Goal: Transaction & Acquisition: Subscribe to service/newsletter

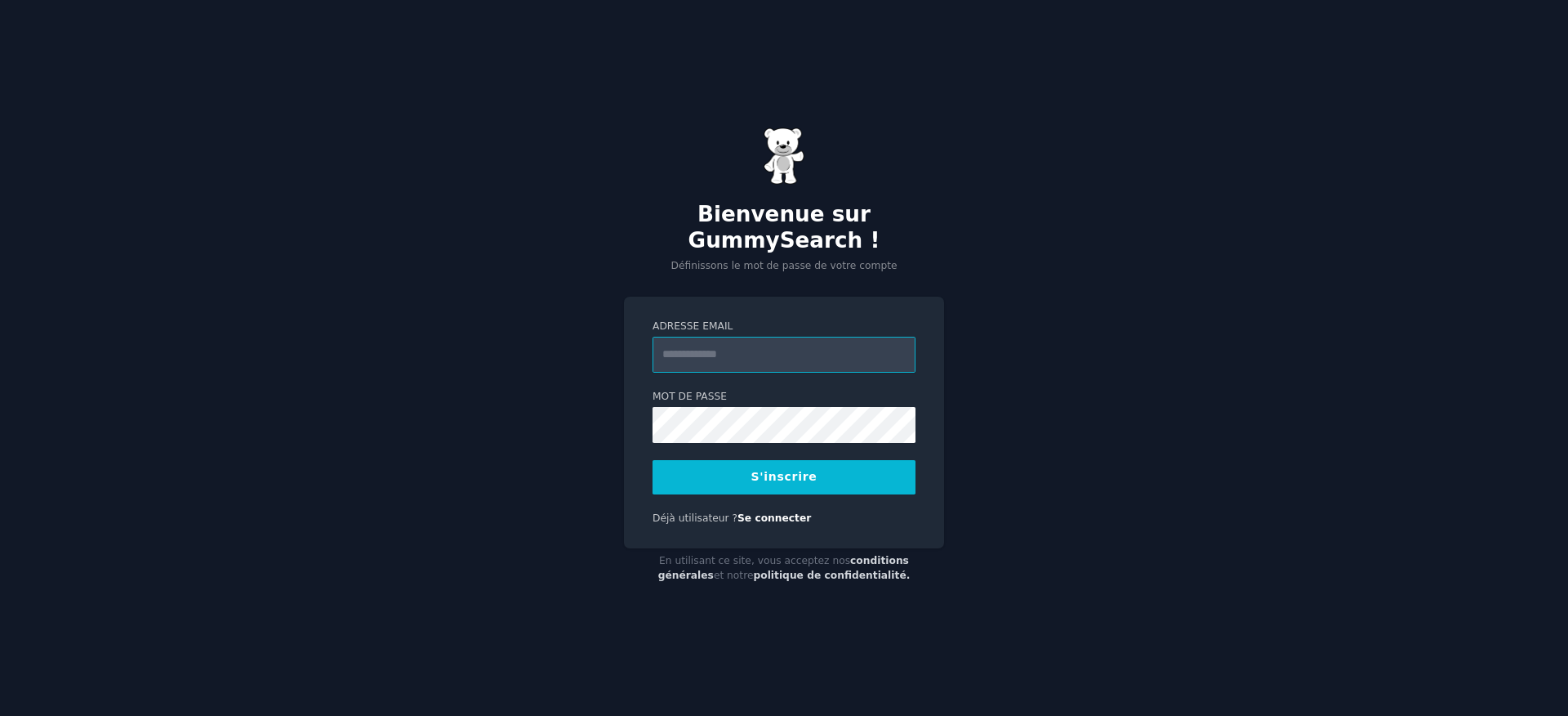
click at [787, 356] on input "Adresse email" at bounding box center [784, 354] width 263 height 36
click at [731, 320] on label "Adresse email" at bounding box center [784, 327] width 263 height 15
click at [731, 336] on input "Adresse email" at bounding box center [784, 354] width 263 height 36
click at [731, 343] on input "Adresse email" at bounding box center [784, 354] width 263 height 36
type input "**********"
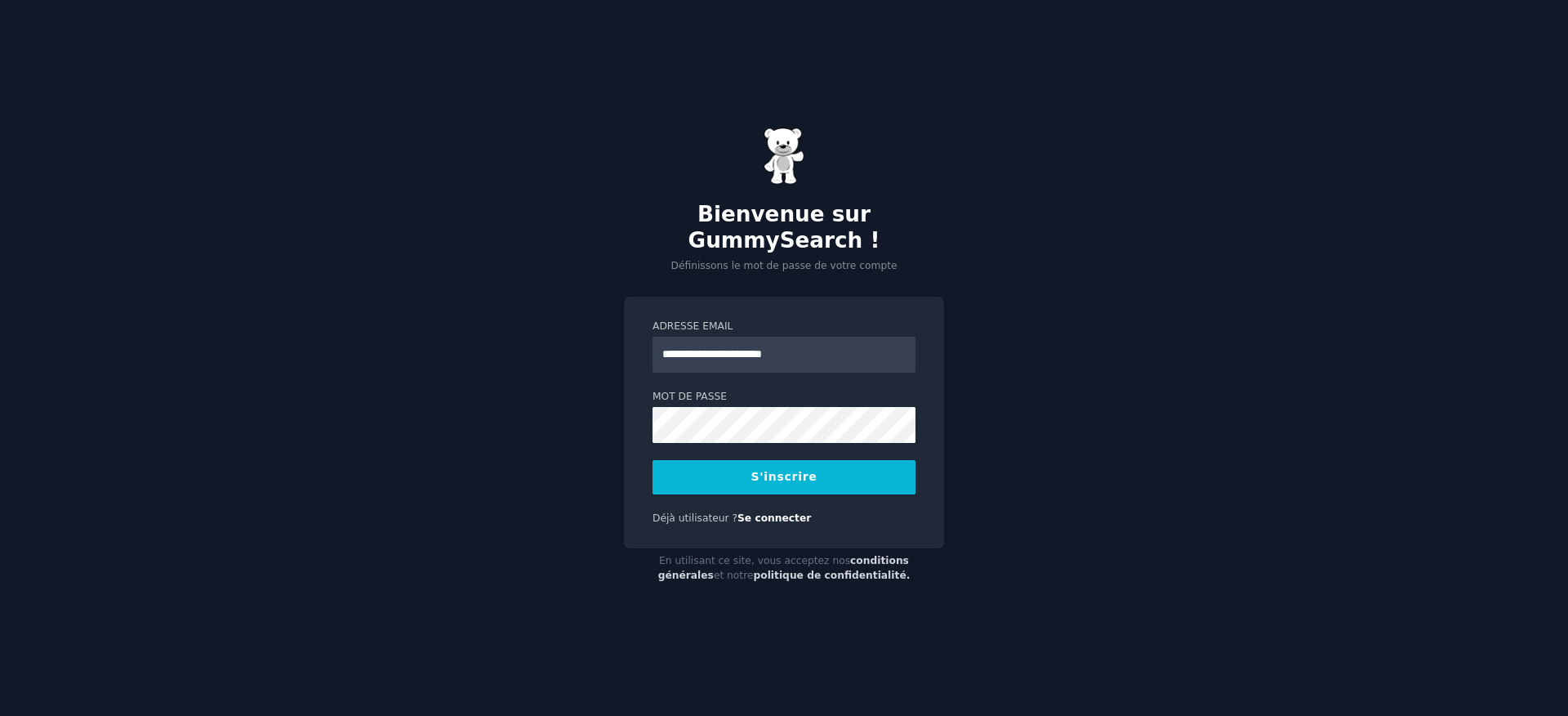
click at [807, 470] on font "S'inscrire" at bounding box center [784, 476] width 66 height 13
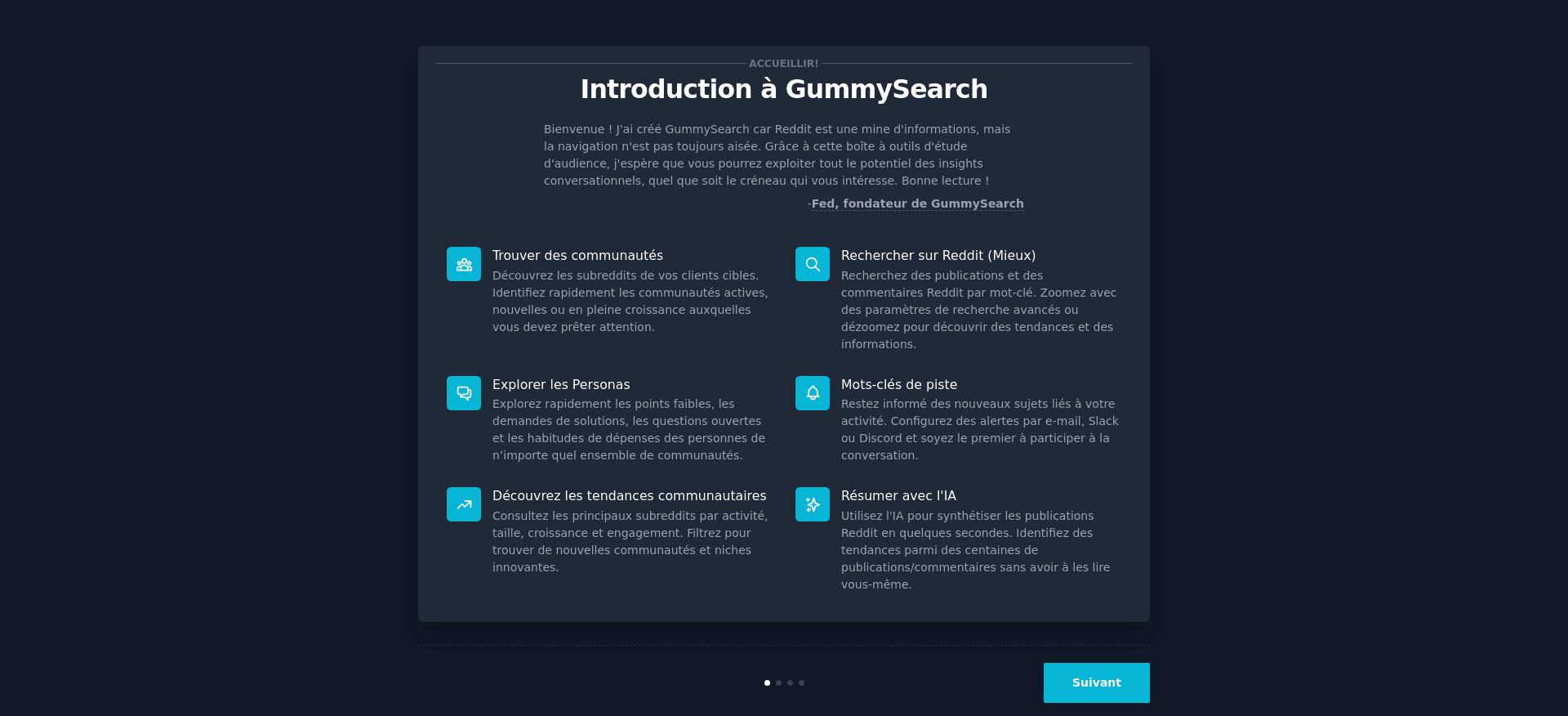
click at [1119, 674] on button "Suivant" at bounding box center [1097, 682] width 106 height 40
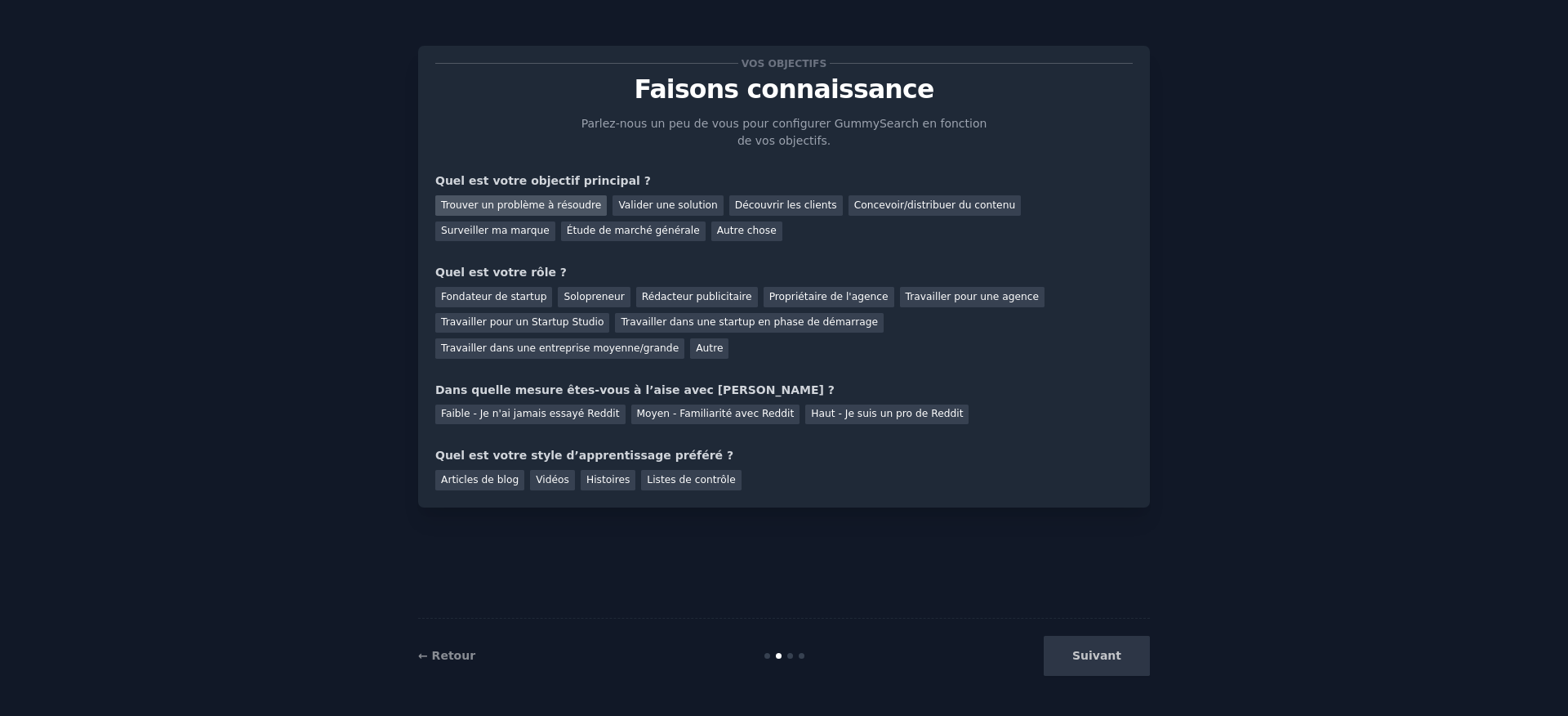
click at [539, 200] on font "Trouver un problème à résoudre" at bounding box center [521, 205] width 160 height 11
click at [872, 201] on font "Concevoir/distribuer du contenu" at bounding box center [934, 205] width 161 height 11
click at [566, 235] on font "Étude de marché générale" at bounding box center [633, 230] width 133 height 11
click at [544, 200] on font "Trouver un problème à résoudre" at bounding box center [521, 205] width 160 height 11
click at [569, 301] on font "Solopreneur" at bounding box center [594, 297] width 60 height 11
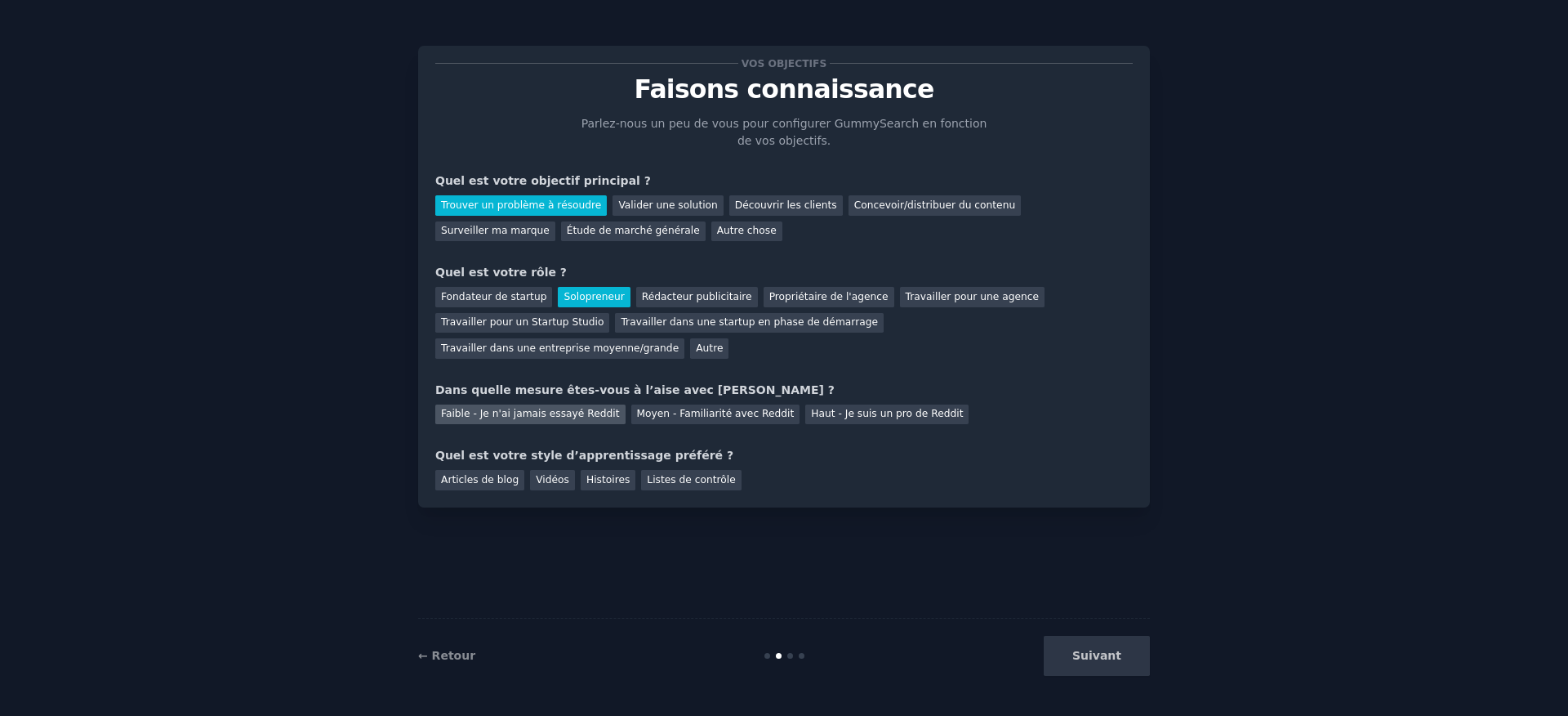
click at [575, 418] on font "Faible - Je n'ai jamais essayé Reddit" at bounding box center [530, 413] width 179 height 11
click at [544, 472] on div "Vidéos" at bounding box center [552, 479] width 45 height 20
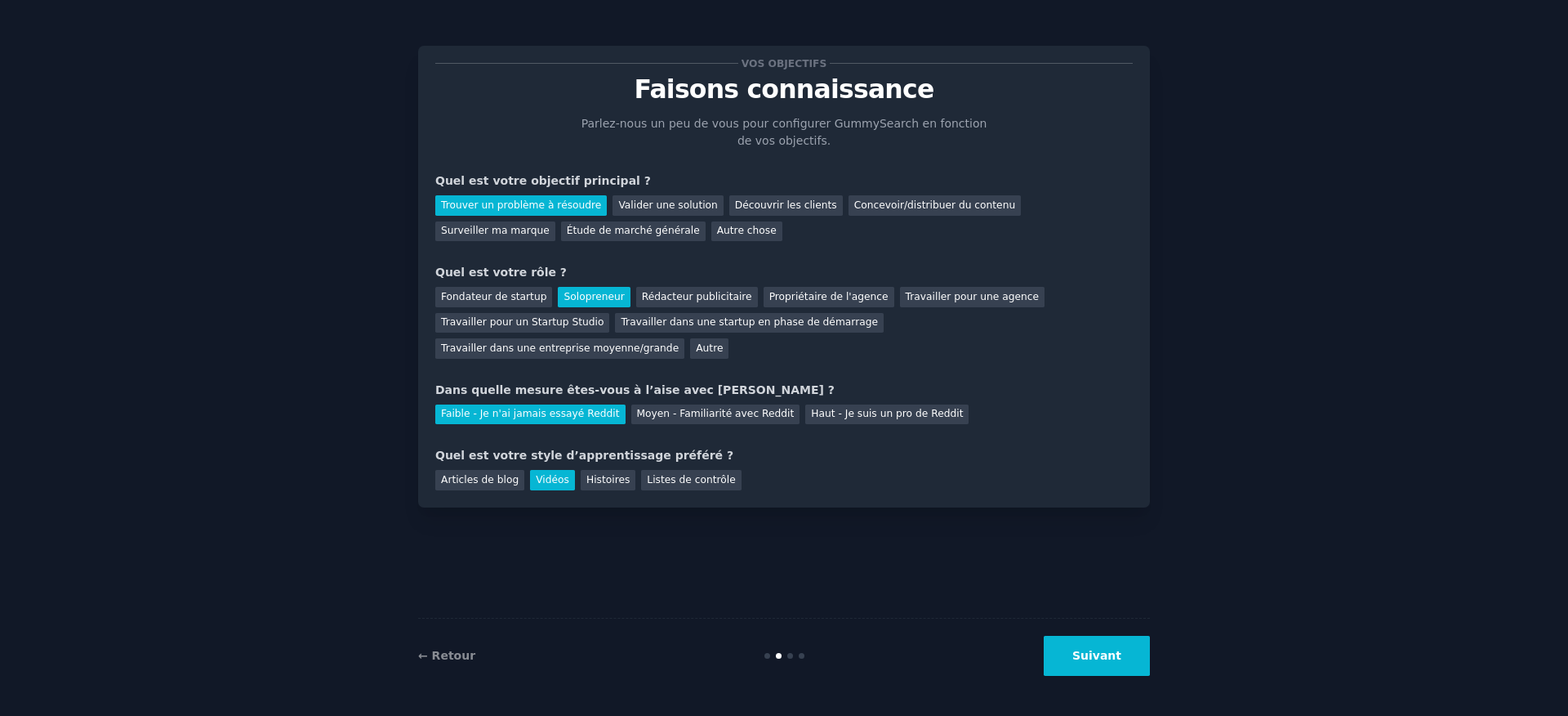
click at [1092, 655] on font "Suivant" at bounding box center [1097, 655] width 49 height 13
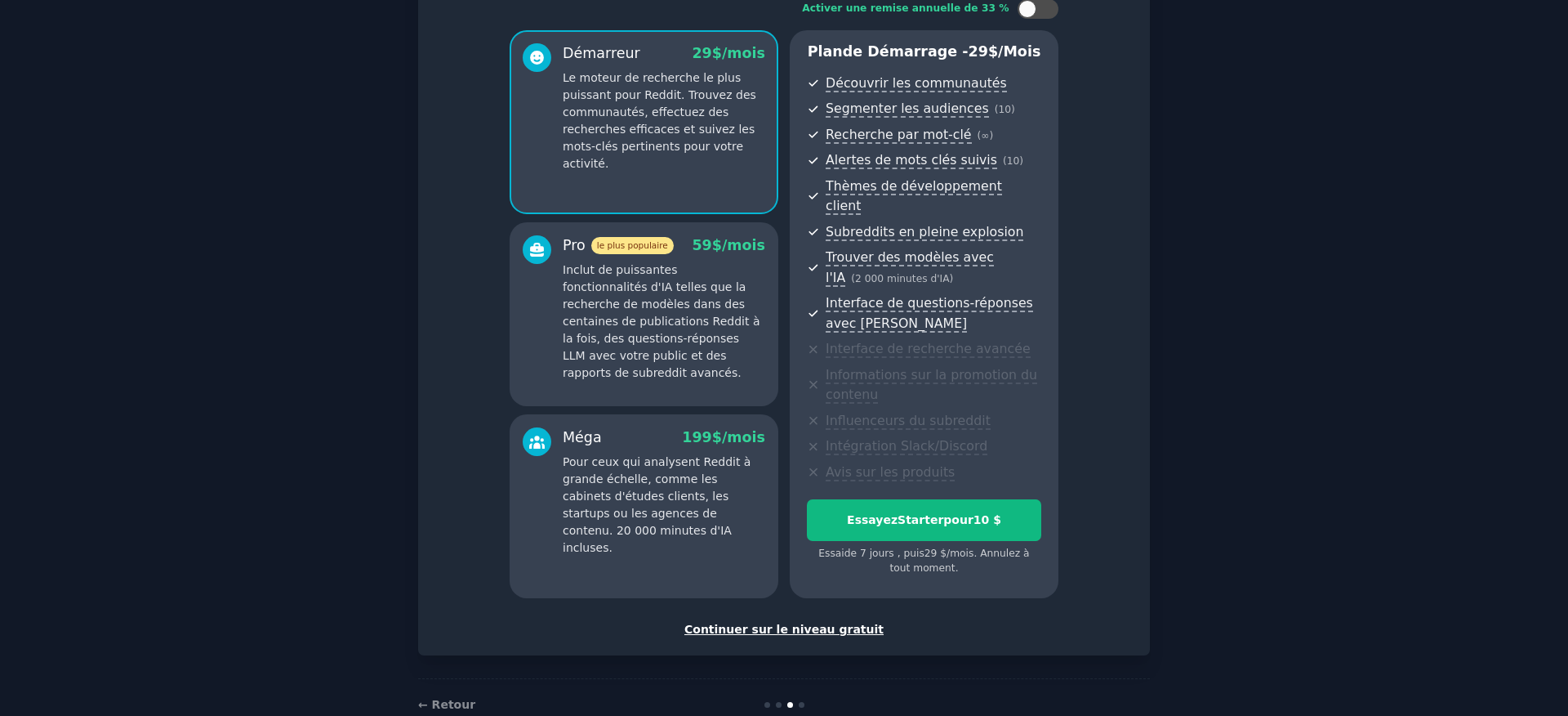
scroll to position [117, 0]
click at [733, 621] on font "Continuer sur le niveau gratuit" at bounding box center [784, 627] width 199 height 13
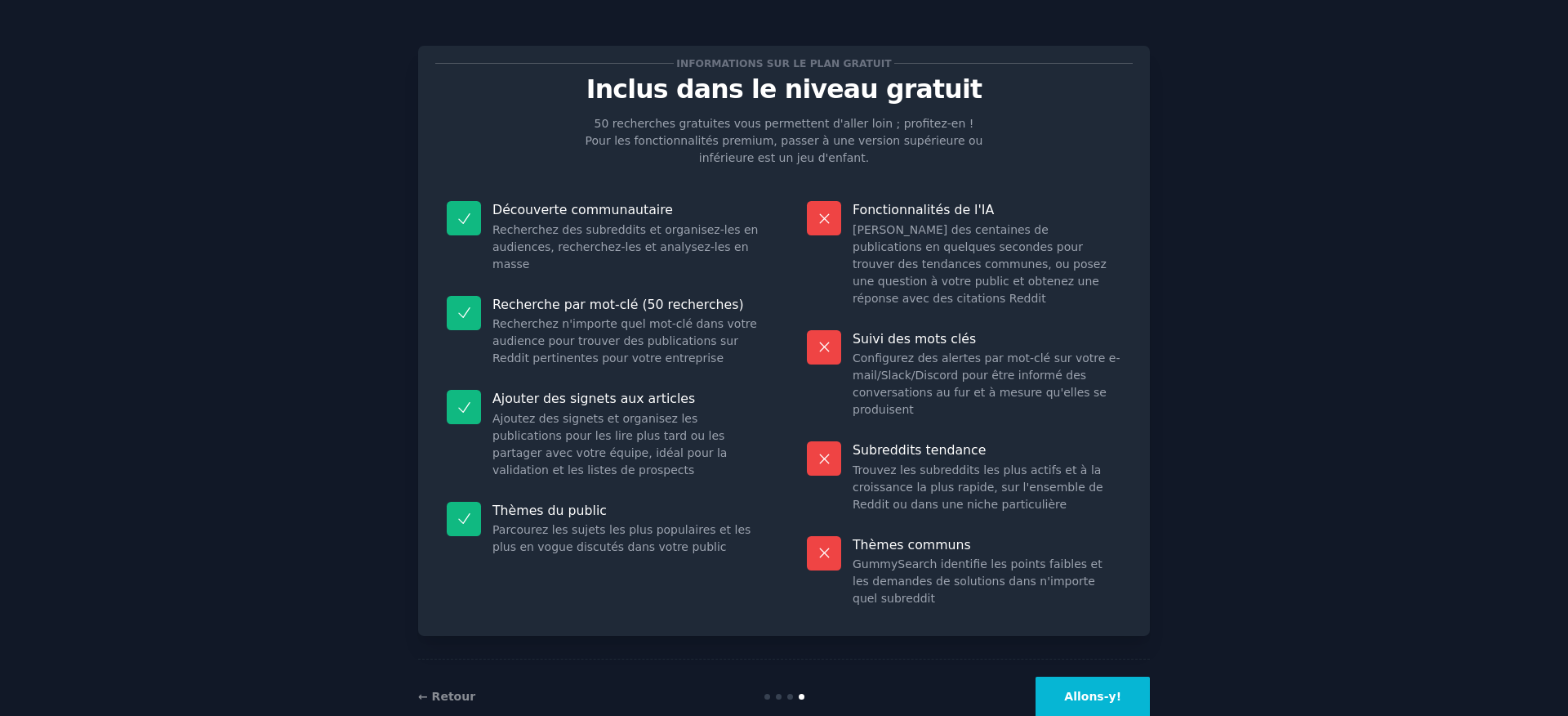
click at [1062, 693] on button "Allons-y!" at bounding box center [1093, 696] width 115 height 40
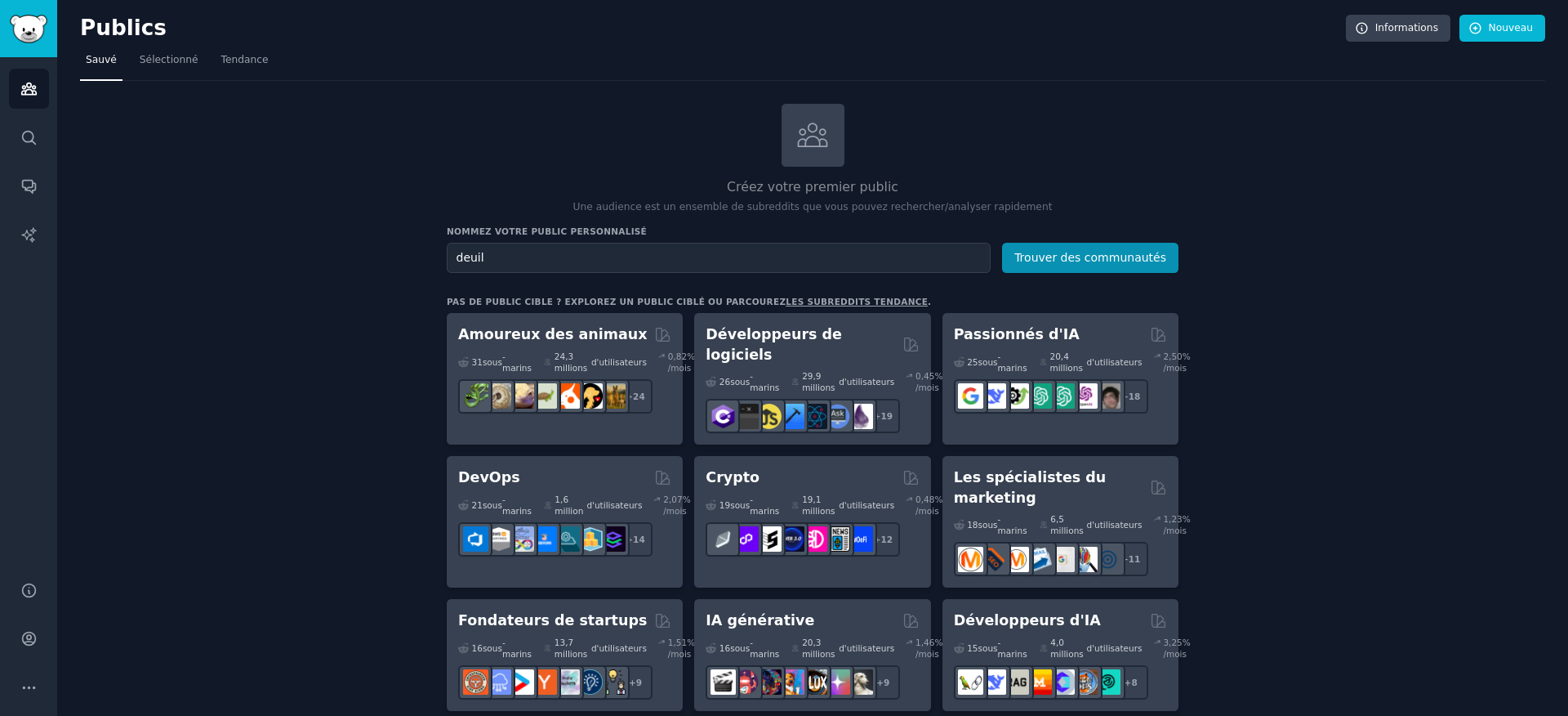
type input "deuil"
click at [1002, 243] on button "Trouver des communautés" at bounding box center [1091, 258] width 176 height 30
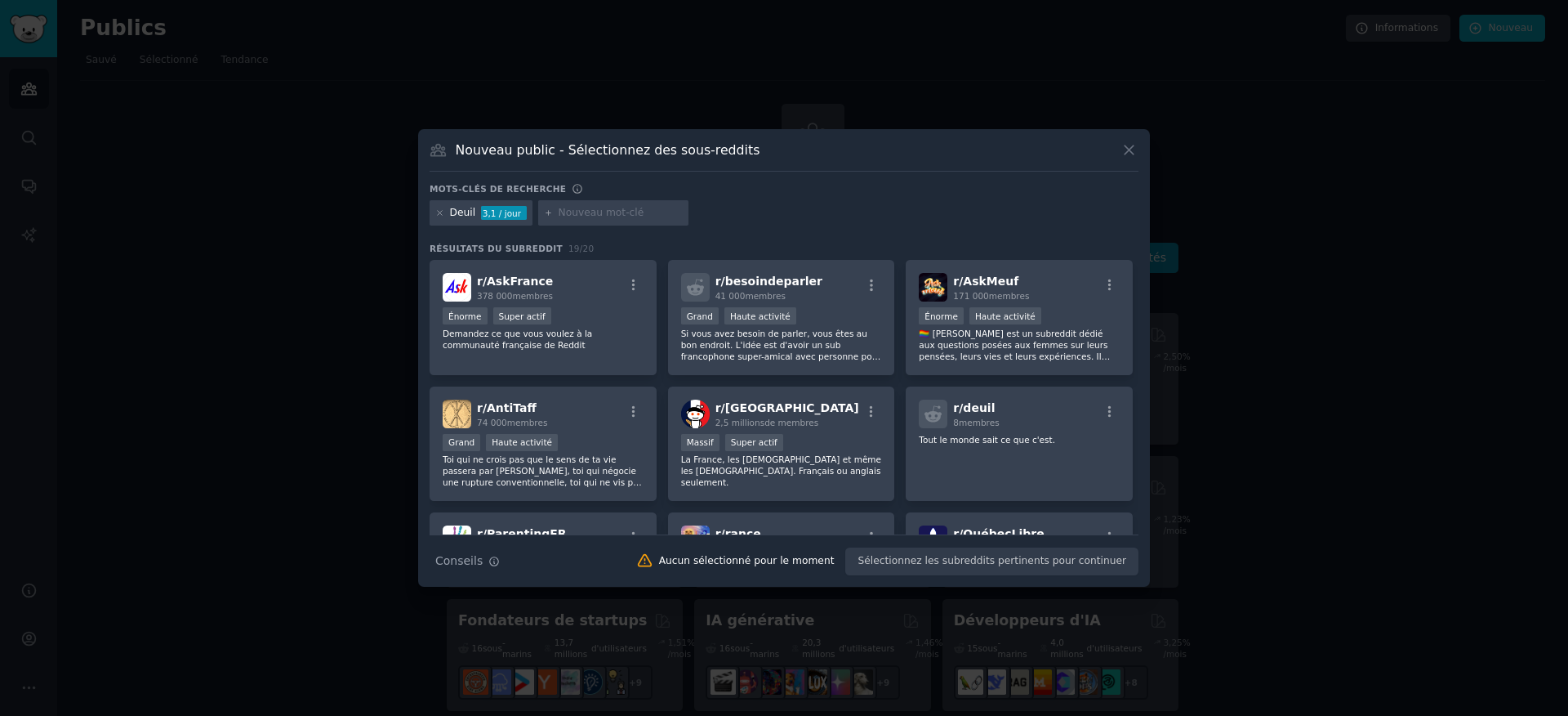
click at [604, 216] on input "text" at bounding box center [620, 213] width 124 height 15
type input "rupture amoureuse"
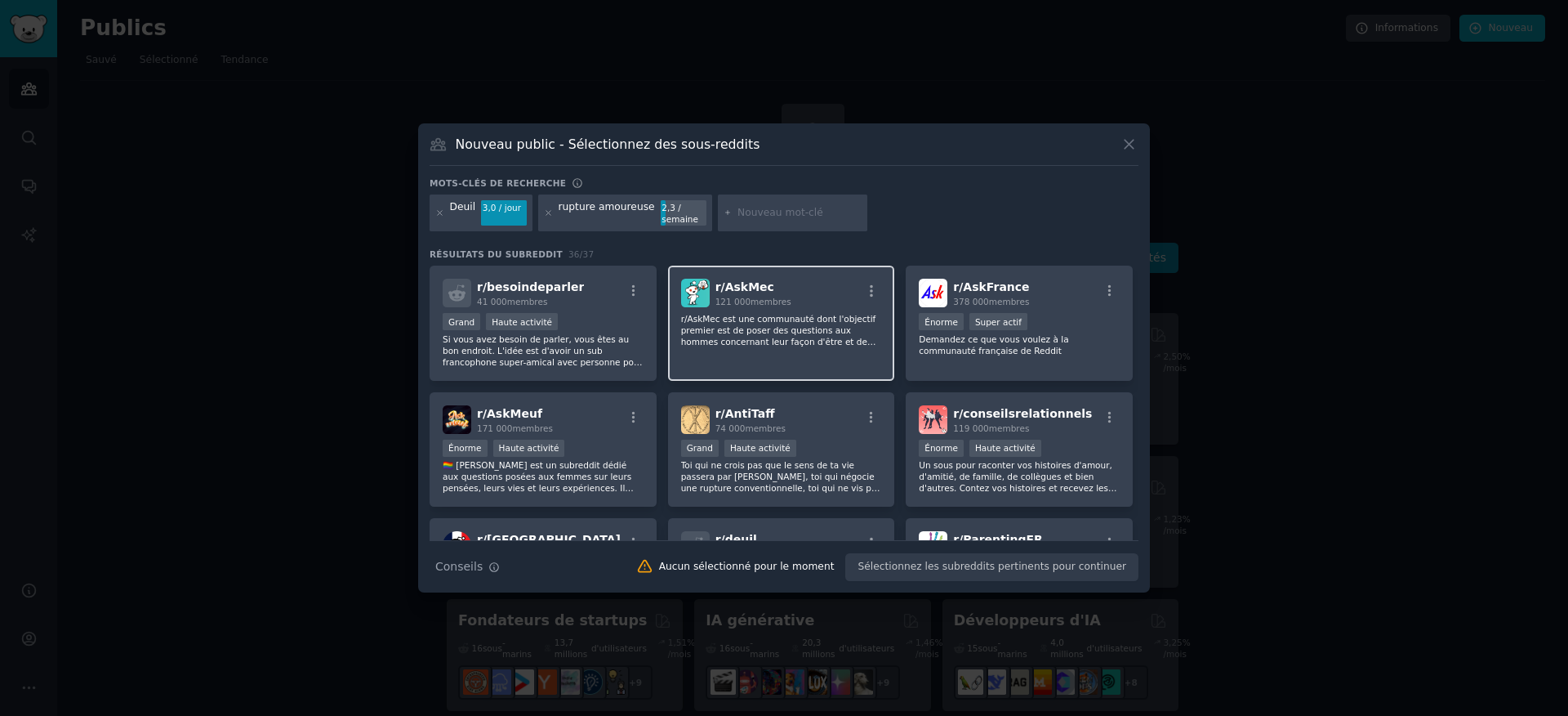
click at [707, 358] on div "r/ AskMec 121 000 membres r/AskMec est une communauté dont l'objectif premier e…" at bounding box center [781, 323] width 227 height 116
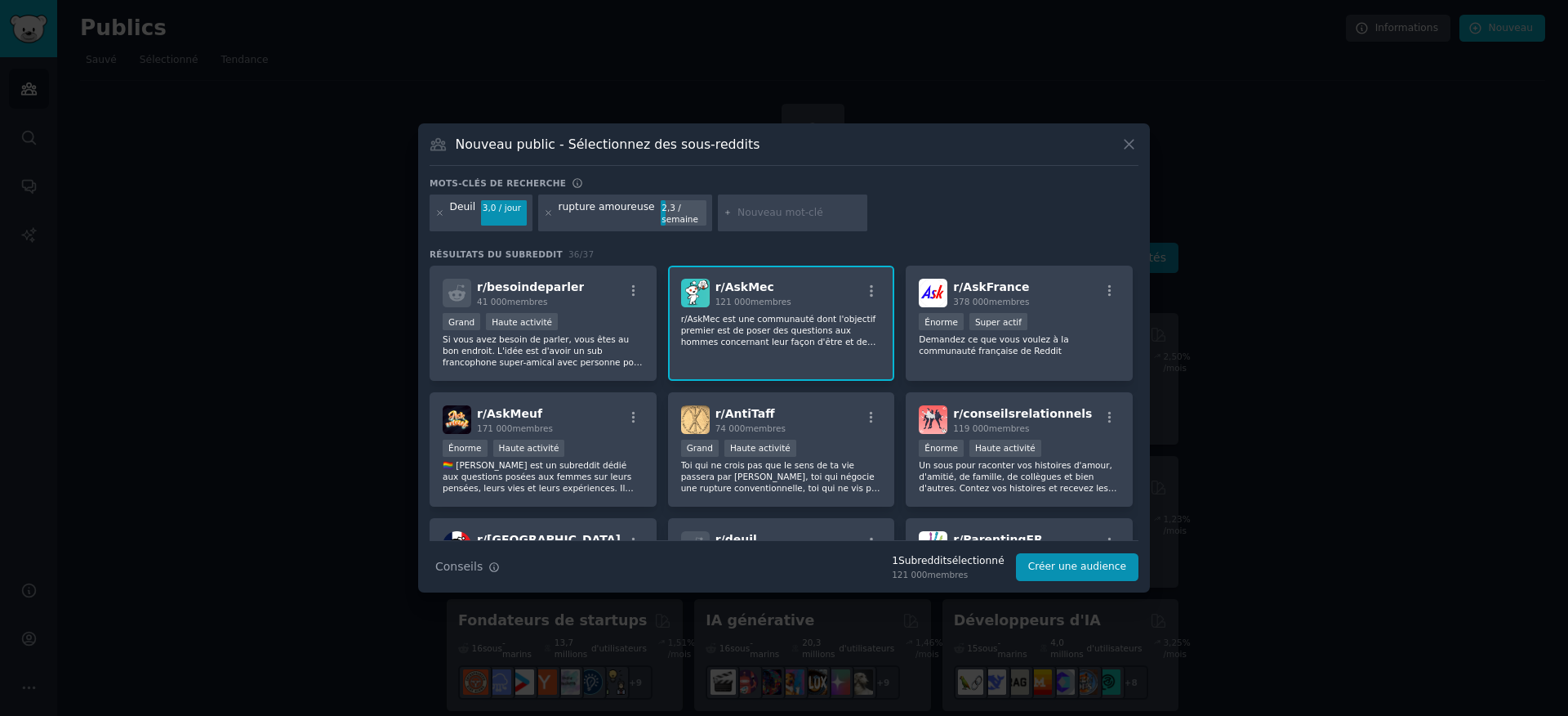
click at [966, 561] on font "sélectionné" at bounding box center [975, 561] width 57 height 11
click at [1034, 572] on font "Créer une audience" at bounding box center [1077, 566] width 98 height 11
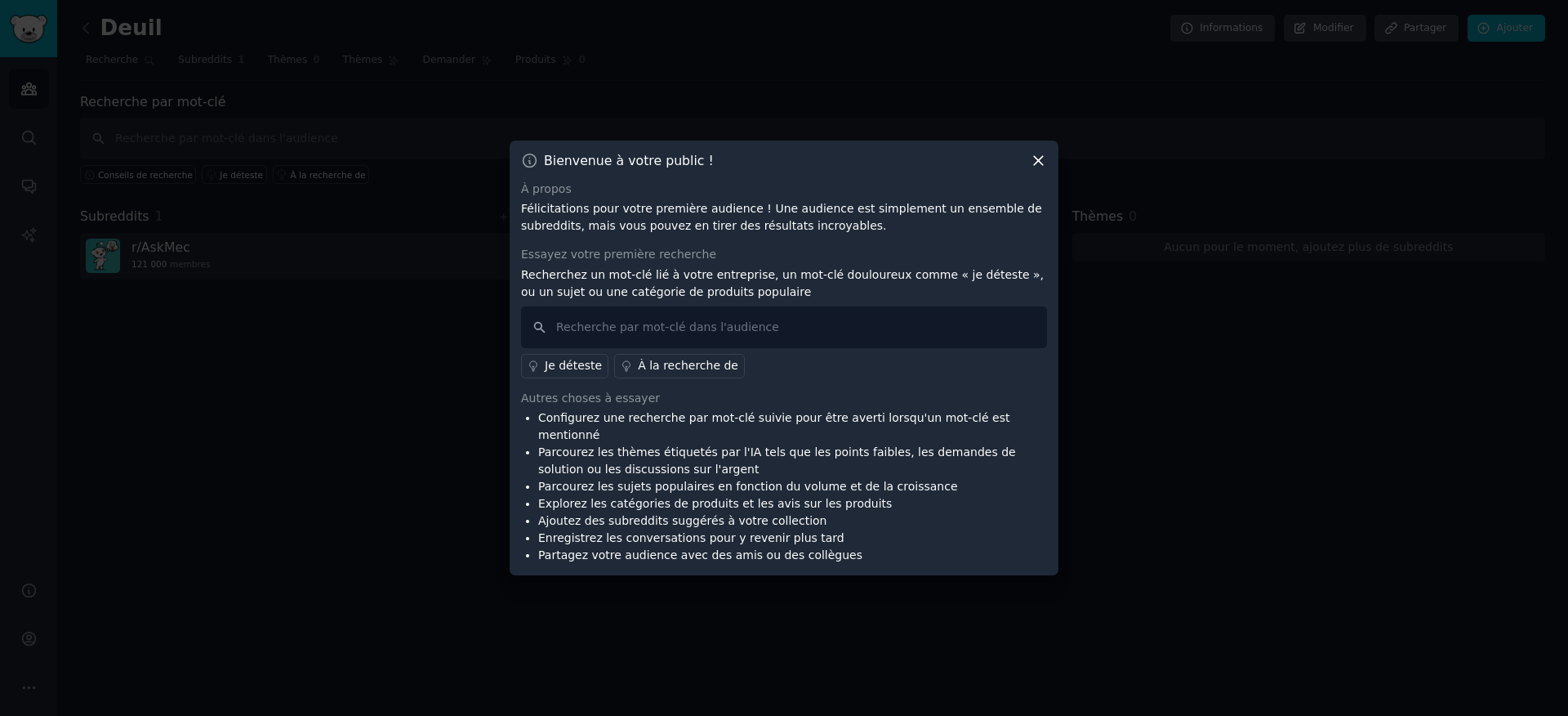
click at [1038, 170] on icon at bounding box center [1038, 160] width 17 height 17
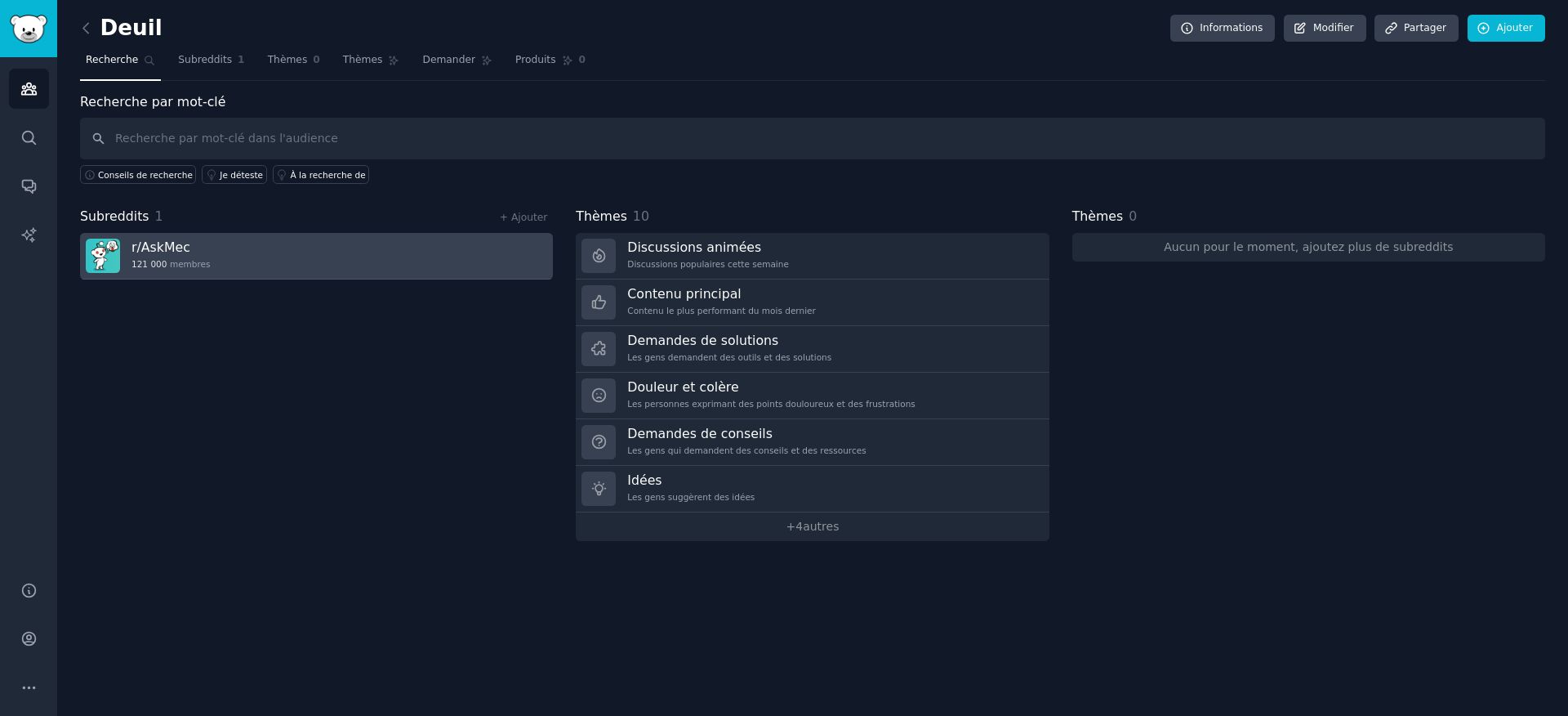
click at [317, 247] on link "r/ AskMec 121 000 membres" at bounding box center [317, 256] width 473 height 47
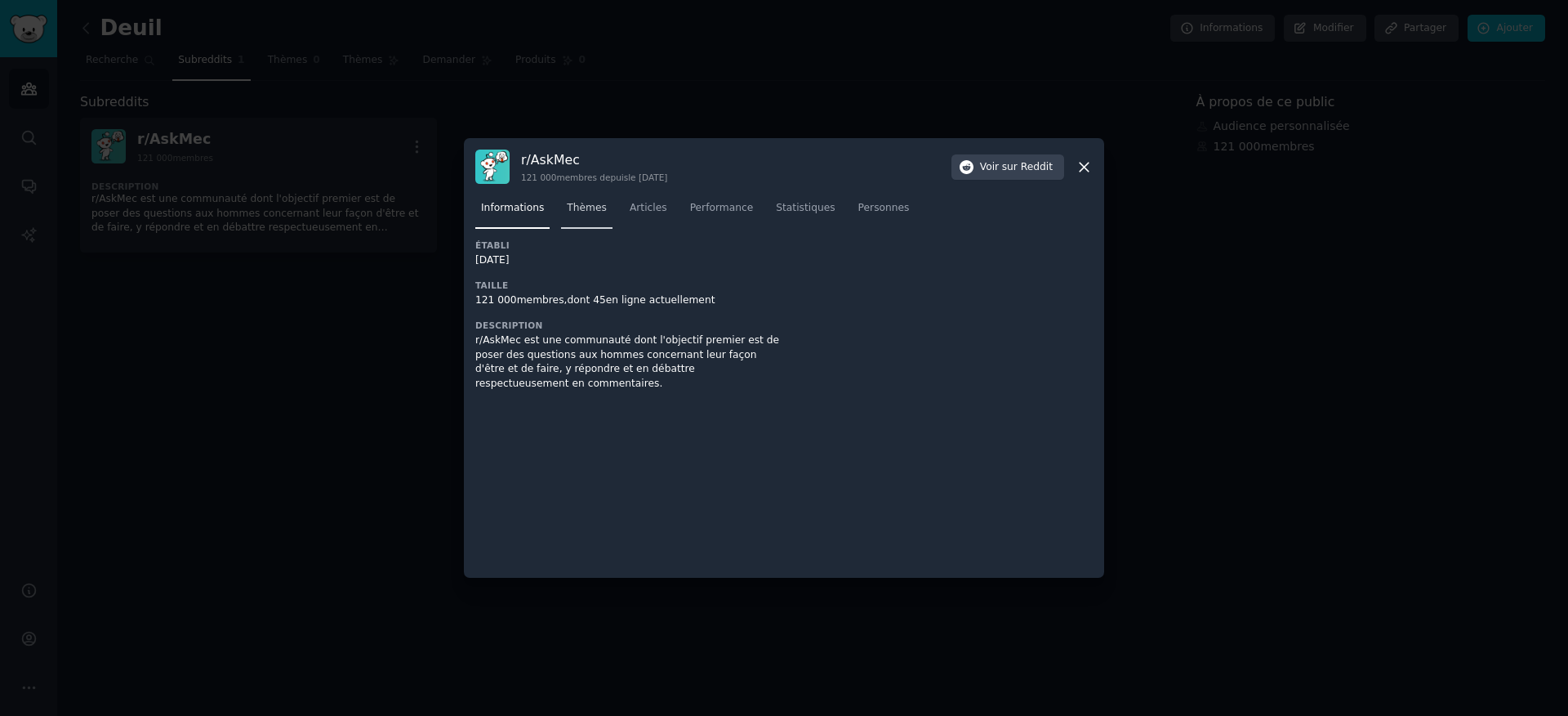
click at [576, 203] on font "Thèmes" at bounding box center [586, 207] width 40 height 11
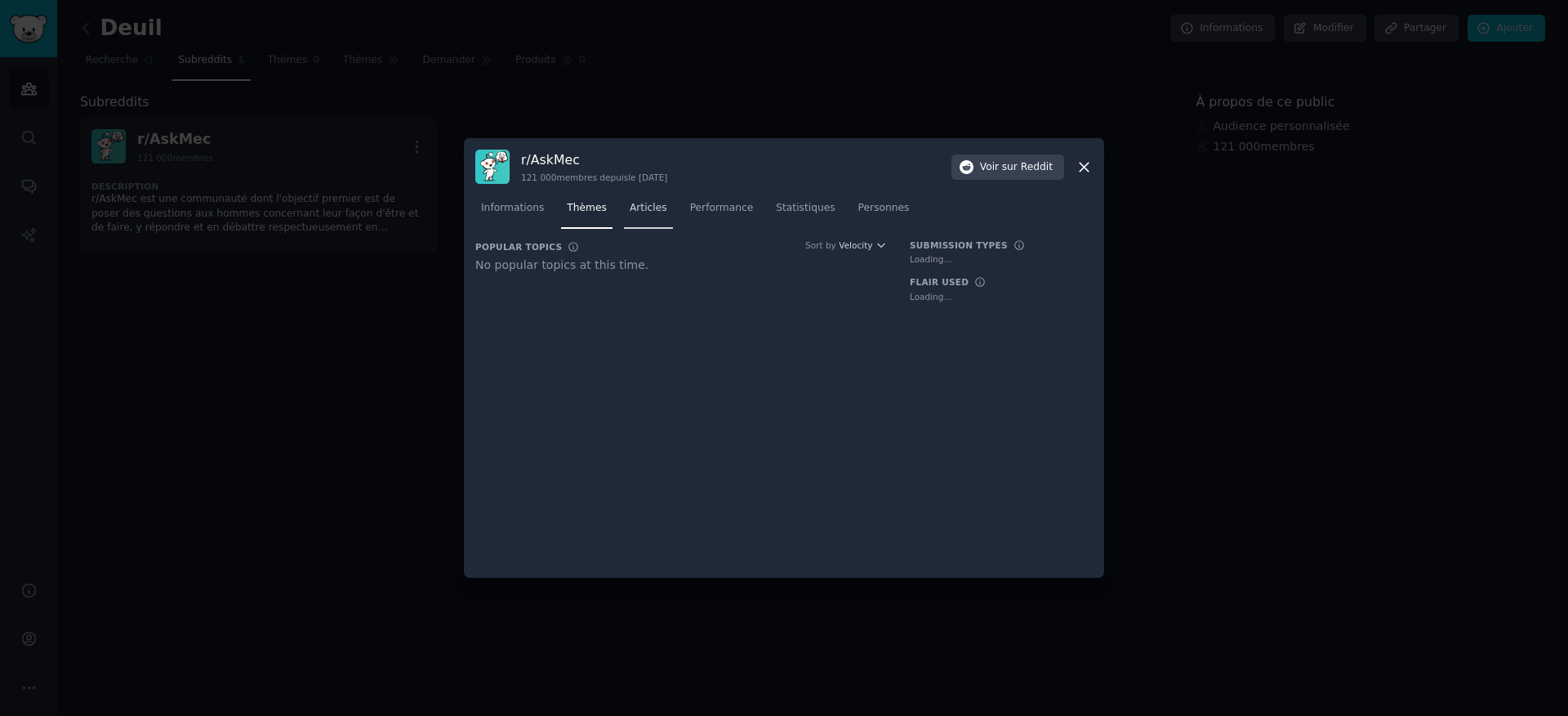
click at [636, 202] on font "Articles" at bounding box center [649, 207] width 38 height 11
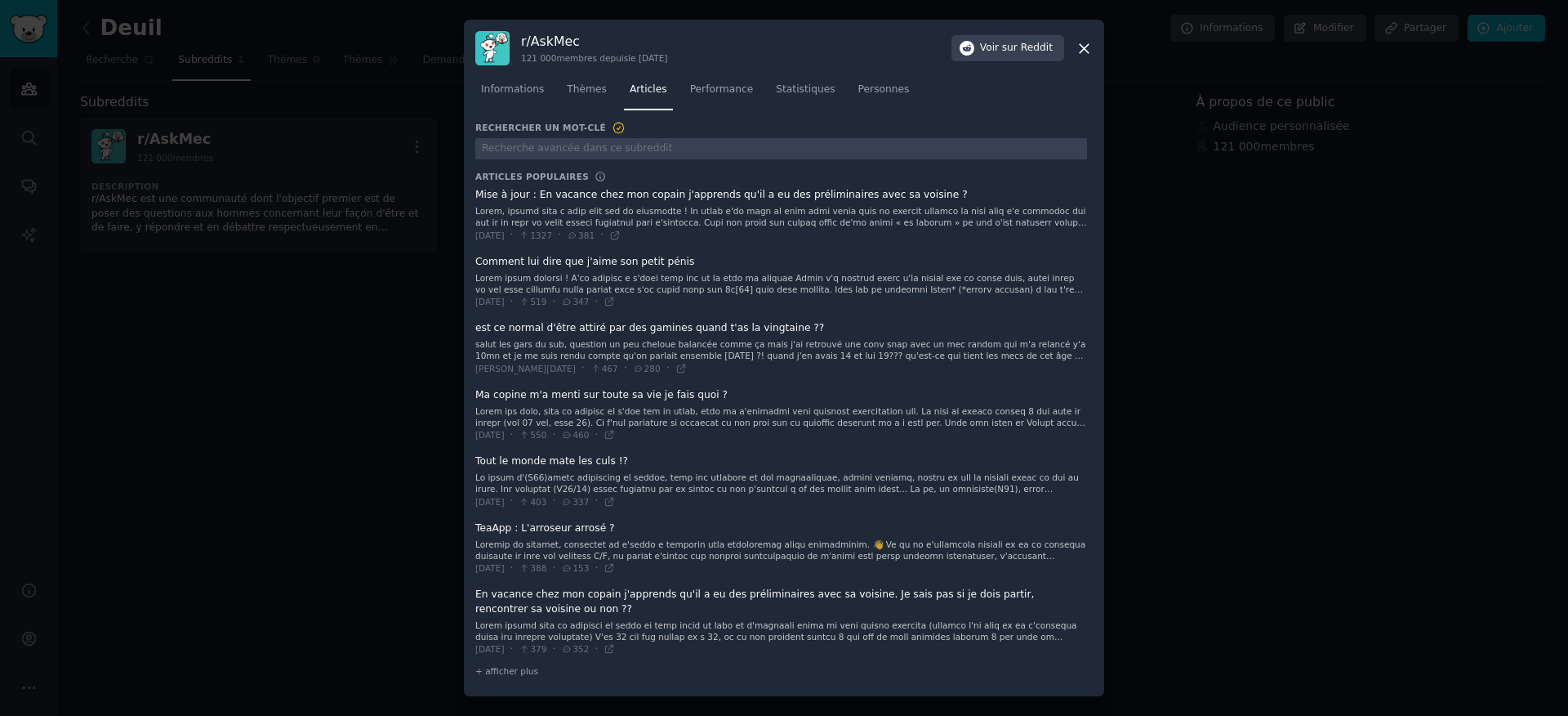
click at [1016, 218] on font at bounding box center [781, 251] width 611 height 90
click at [1158, 303] on div at bounding box center [784, 358] width 1568 height 716
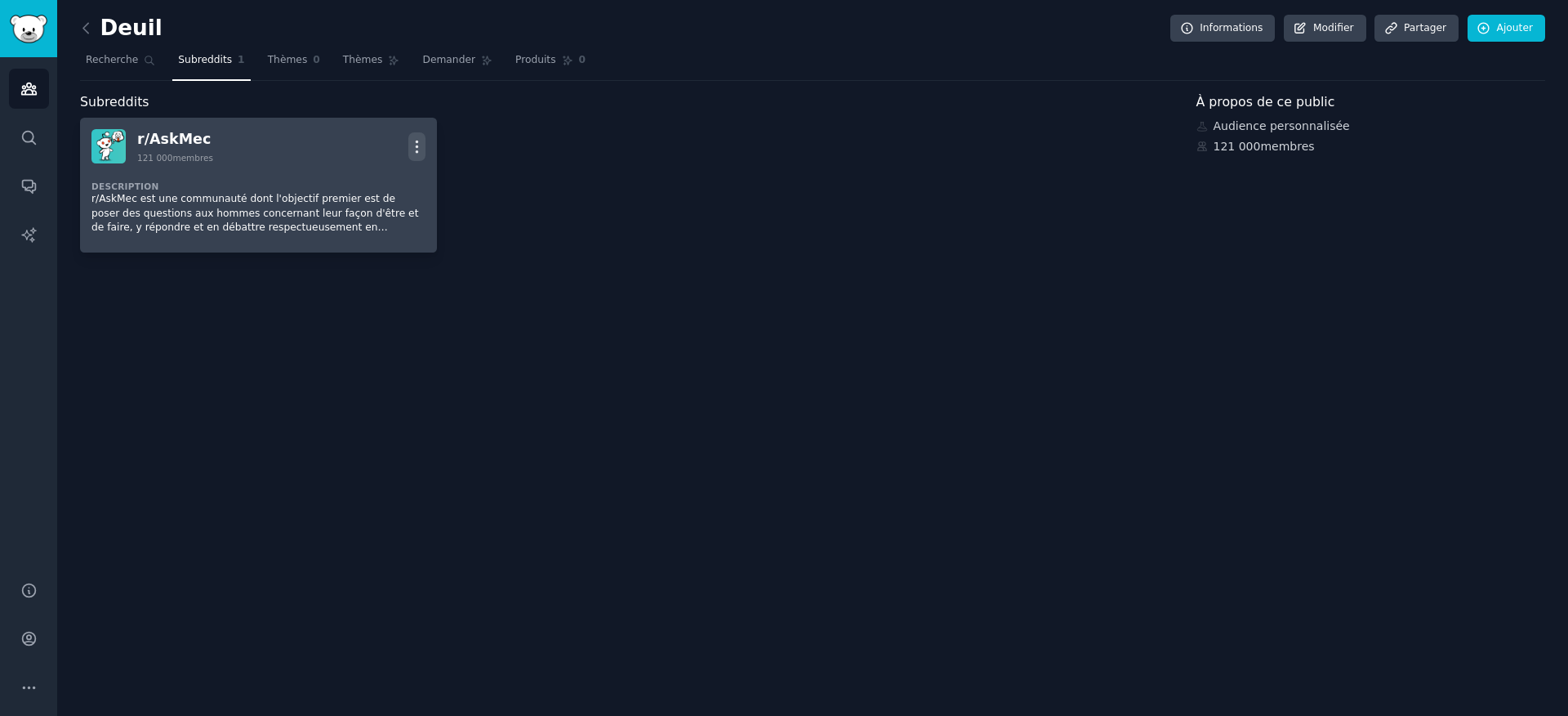
click at [424, 138] on icon "button" at bounding box center [416, 146] width 17 height 17
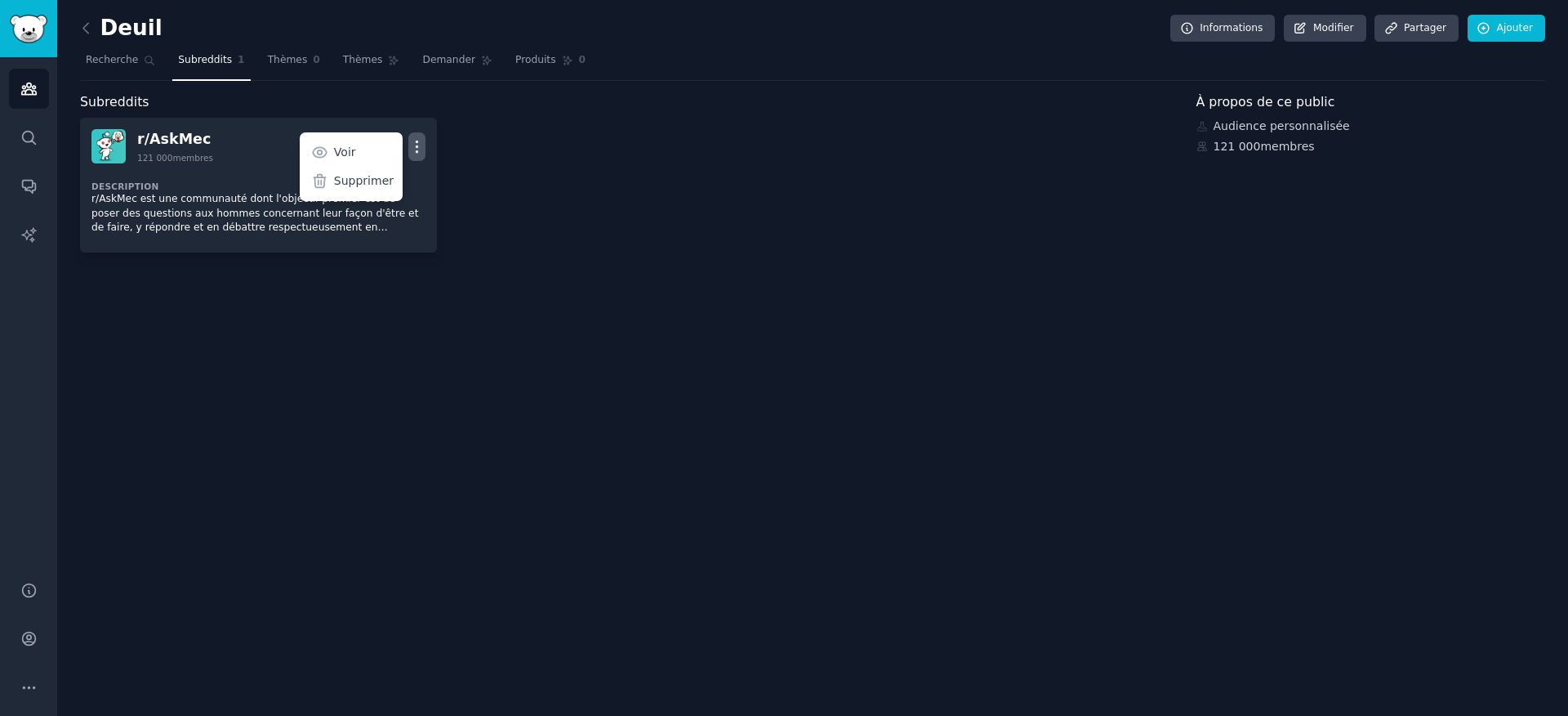
click at [572, 179] on div "r/ AskMec 121 000 membres Plus Voir Supprimer Description r/AskMec est une comm…" at bounding box center [626, 185] width 1093 height 135
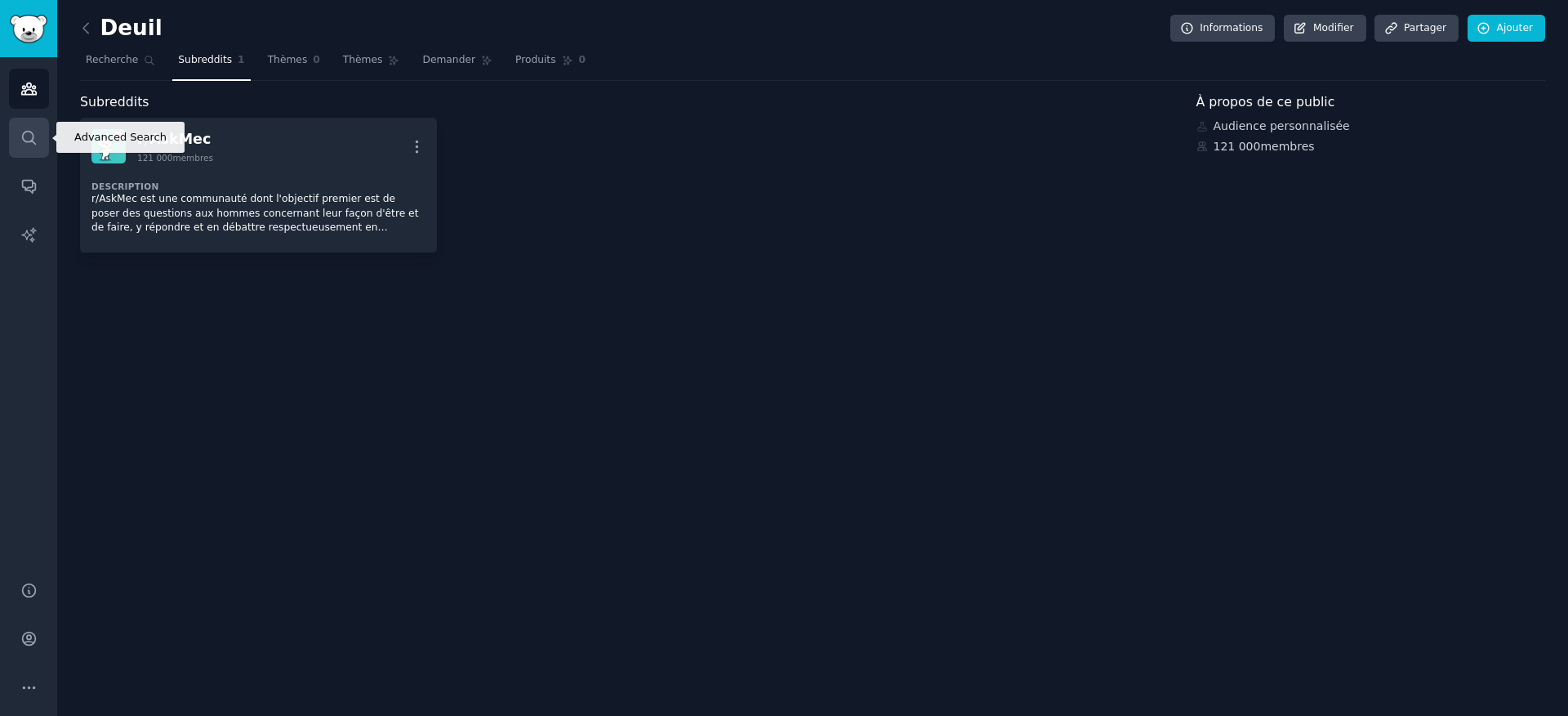
click at [14, 136] on link "Recherche" at bounding box center [28, 137] width 40 height 40
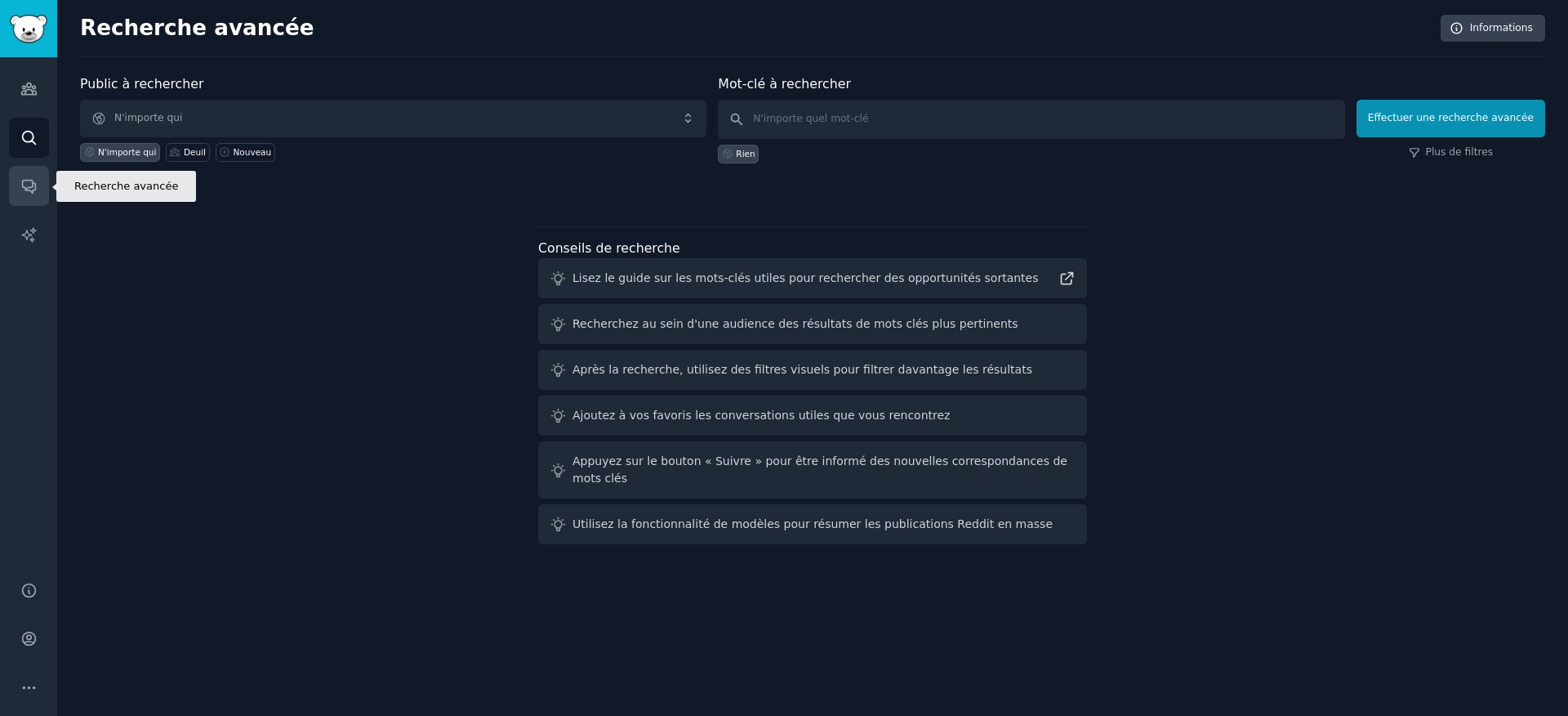
click at [20, 181] on icon "Barre latérale" at bounding box center [28, 185] width 17 height 17
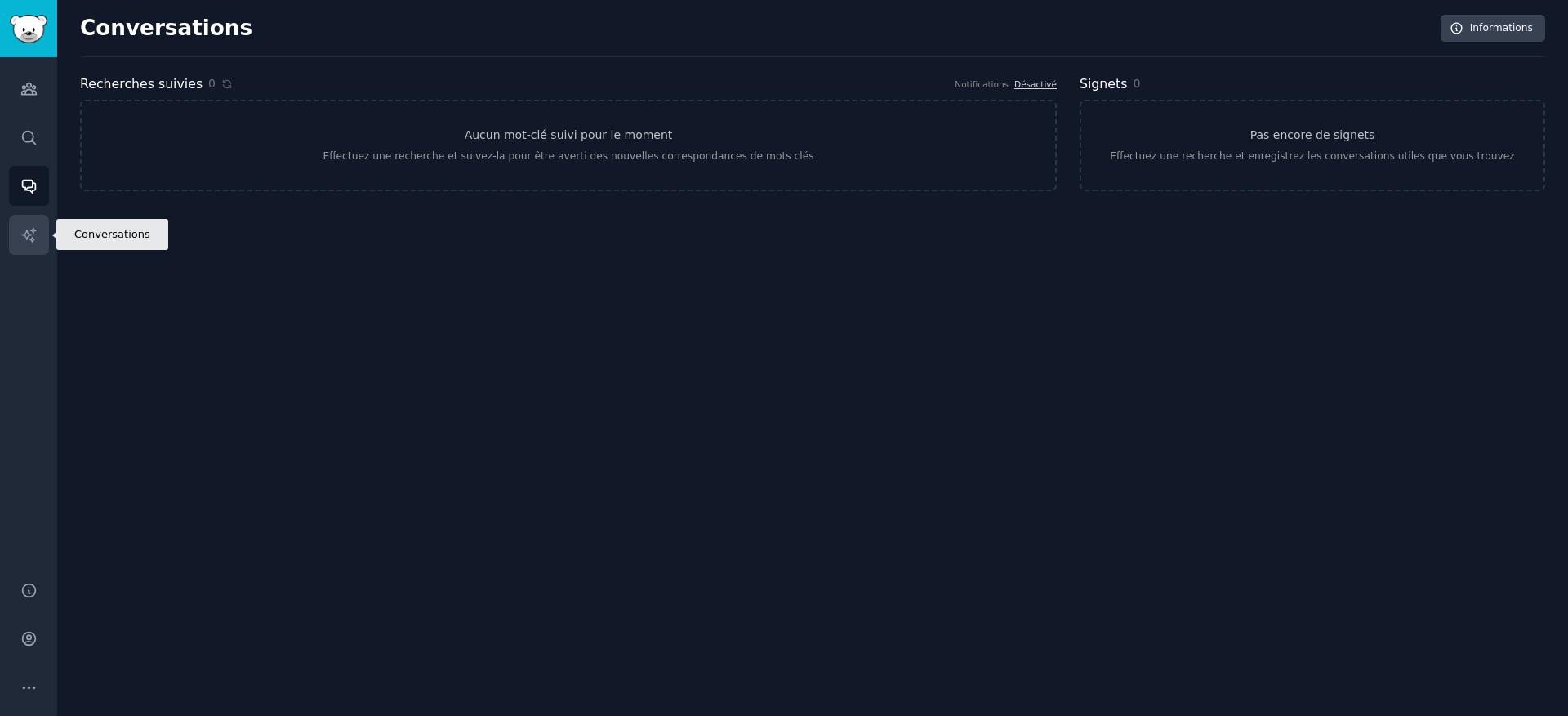
click at [38, 229] on link "Rapports d'IA" at bounding box center [28, 234] width 40 height 40
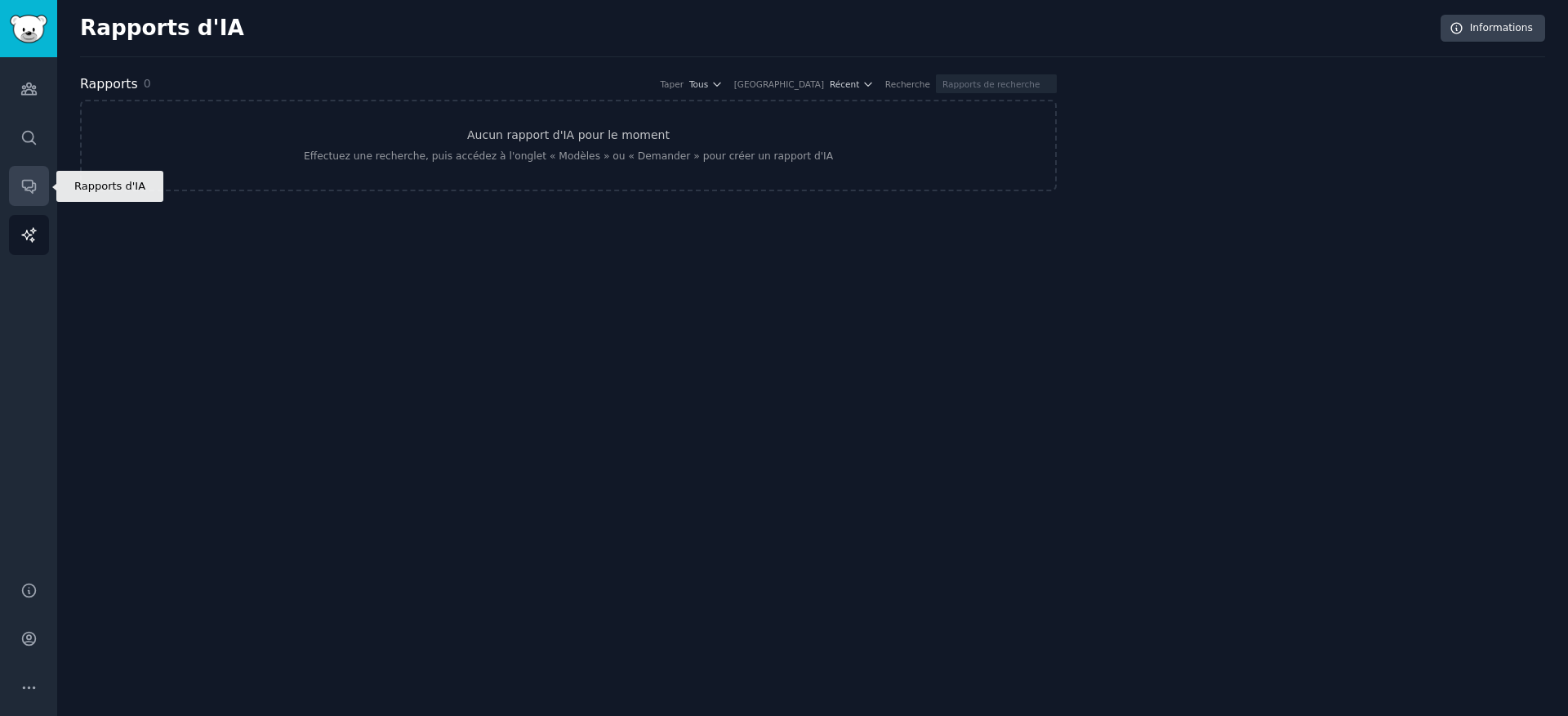
click at [29, 170] on link "Conversations" at bounding box center [28, 185] width 40 height 40
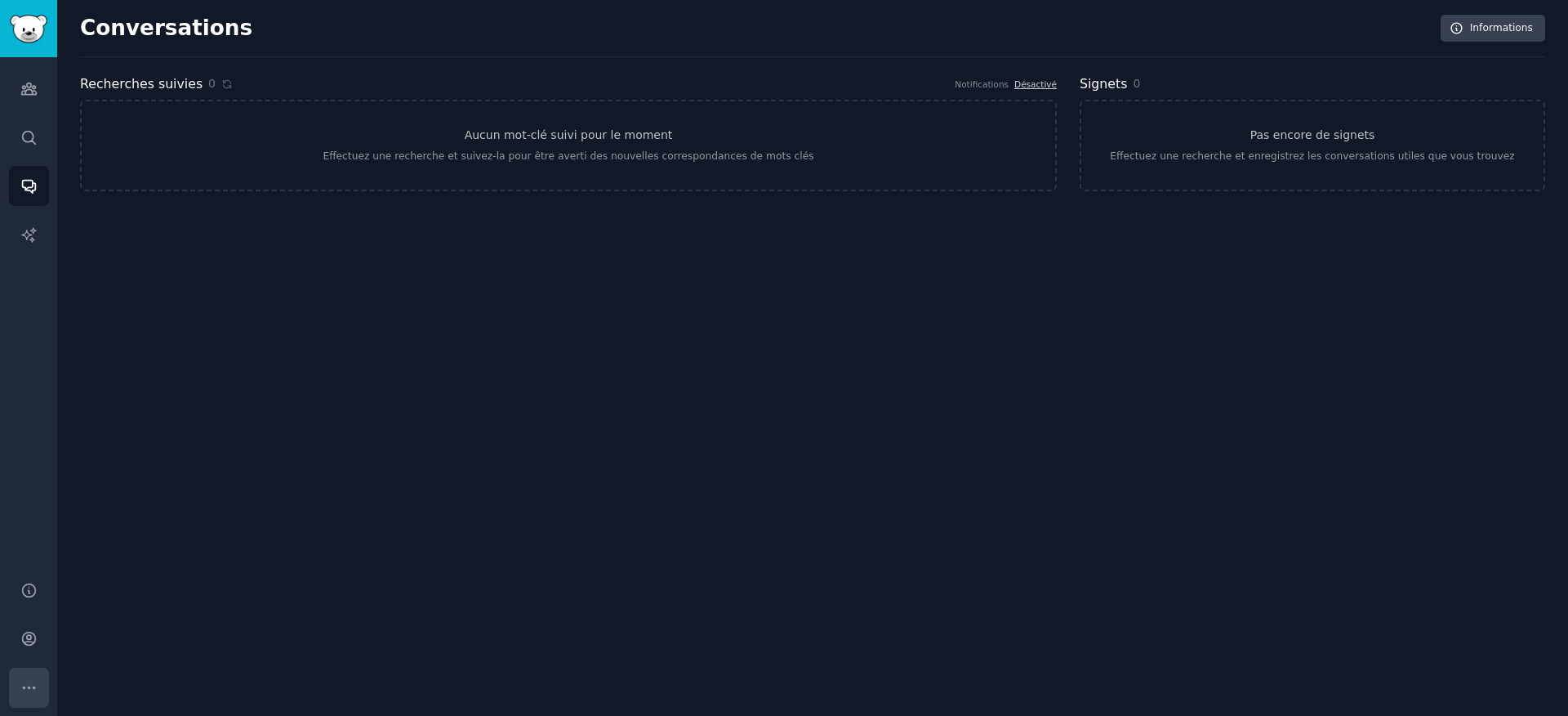
click at [33, 688] on icon "Barre latérale" at bounding box center [28, 688] width 11 height 2
click at [33, 644] on icon "Barre latérale" at bounding box center [28, 638] width 17 height 17
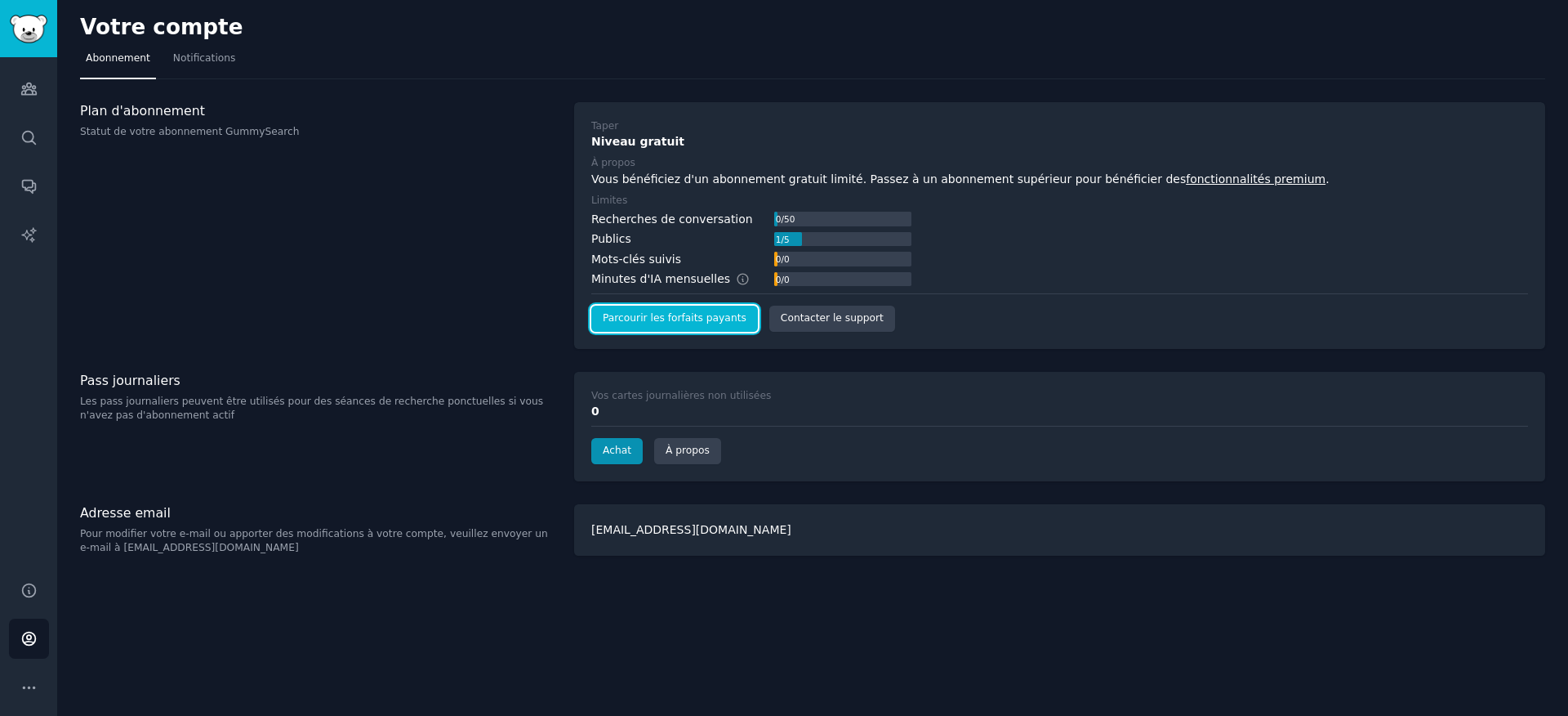
click at [612, 318] on font "Parcourir les forfaits payants" at bounding box center [674, 318] width 144 height 11
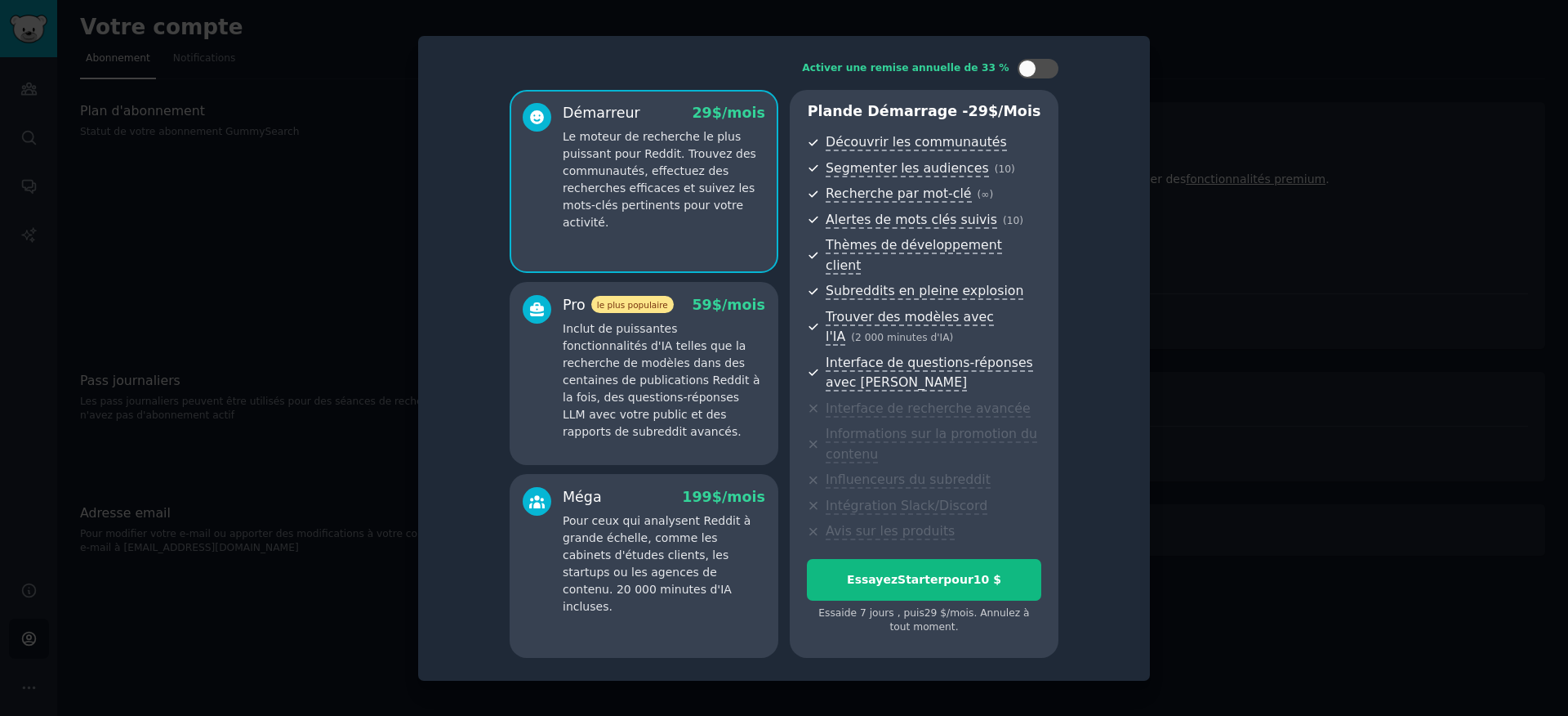
click at [385, 502] on div at bounding box center [784, 358] width 1568 height 716
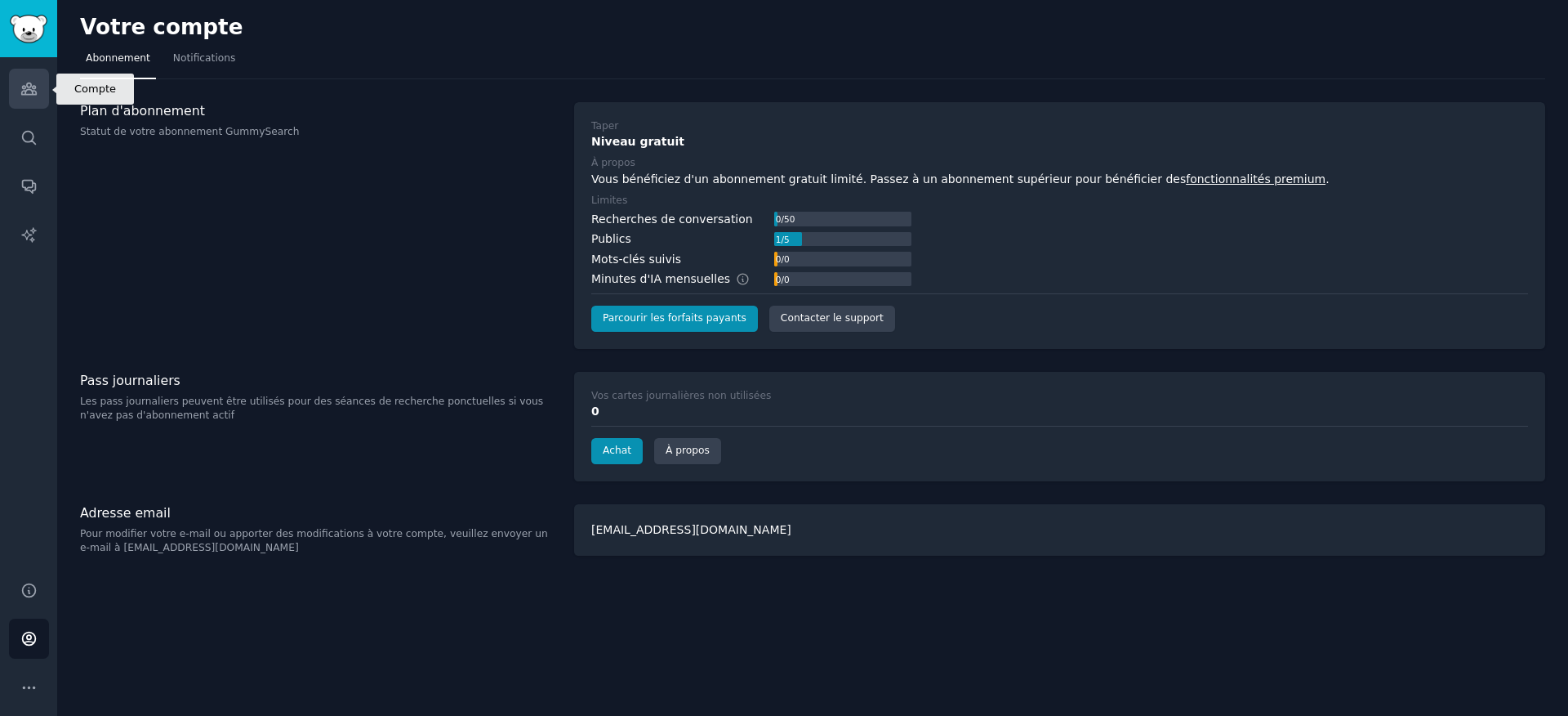
click at [17, 94] on link "Publics" at bounding box center [28, 88] width 40 height 40
